Goal: Book appointment/travel/reservation

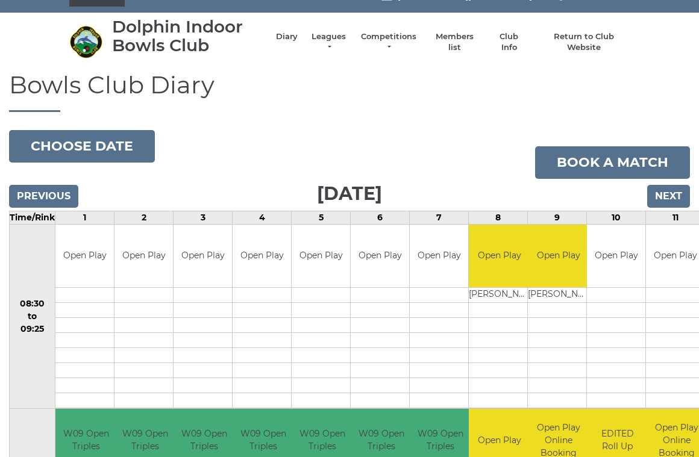
scroll to position [19, 0]
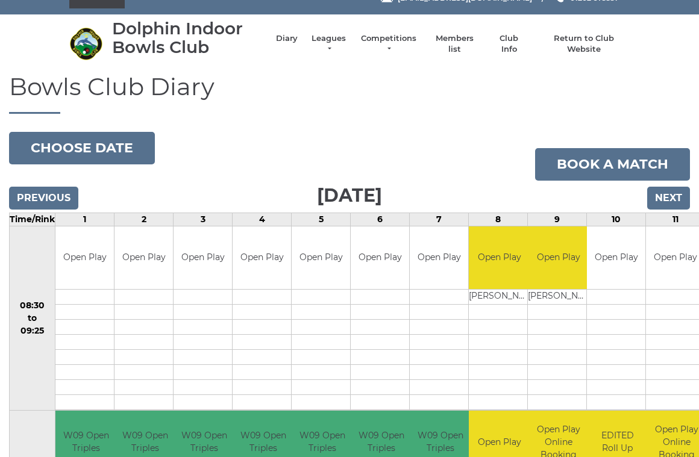
click at [674, 195] on input "Next" at bounding box center [668, 198] width 43 height 23
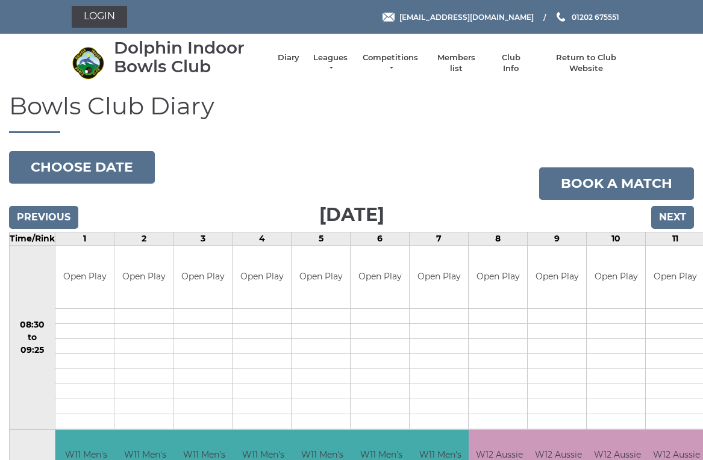
click at [40, 216] on input "Previous" at bounding box center [43, 217] width 69 height 23
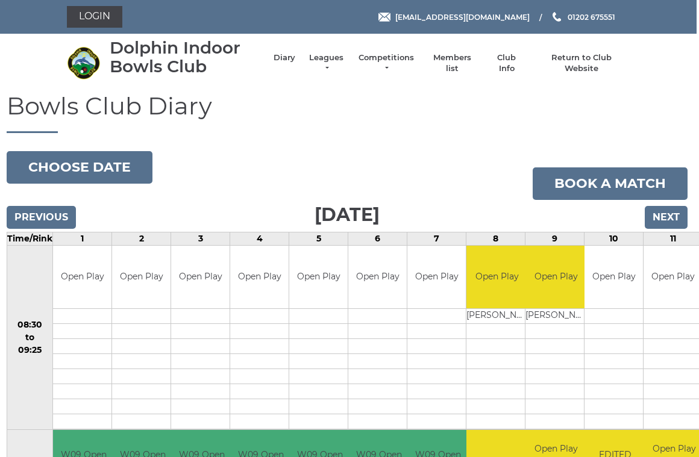
scroll to position [0, 3]
click at [469, 21] on span "[EMAIL_ADDRESS][DOMAIN_NAME]" at bounding box center [462, 16] width 134 height 9
